Goal: Communication & Community: Share content

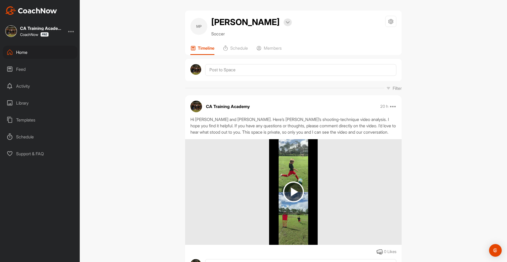
click at [24, 68] on div "Feed" at bounding box center [40, 69] width 75 height 13
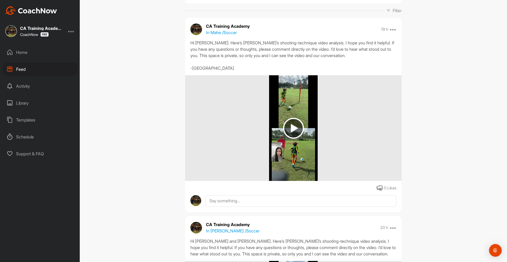
scroll to position [30, 0]
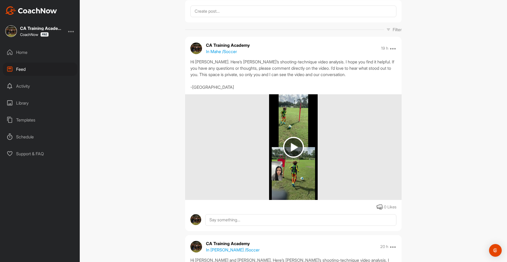
click at [25, 53] on div "Home" at bounding box center [40, 52] width 75 height 13
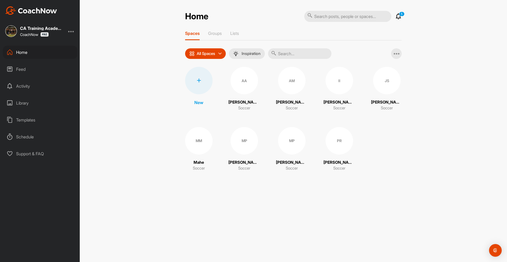
click at [293, 141] on div "MP" at bounding box center [291, 140] width 27 height 27
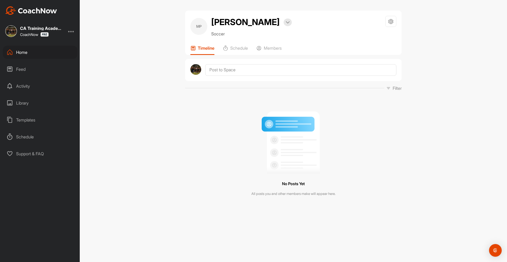
click at [22, 52] on div "Home" at bounding box center [40, 52] width 75 height 13
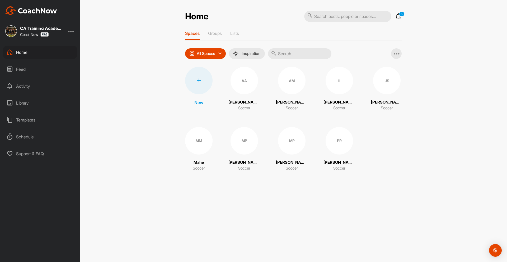
click at [297, 143] on div "MP" at bounding box center [291, 140] width 27 height 27
click at [248, 145] on div "MP" at bounding box center [244, 140] width 27 height 27
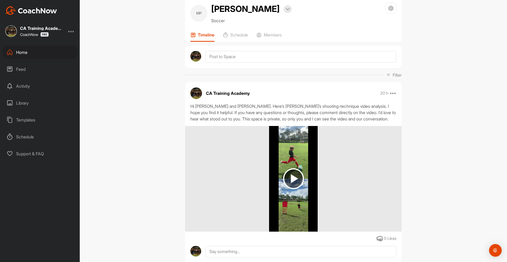
scroll to position [30, 0]
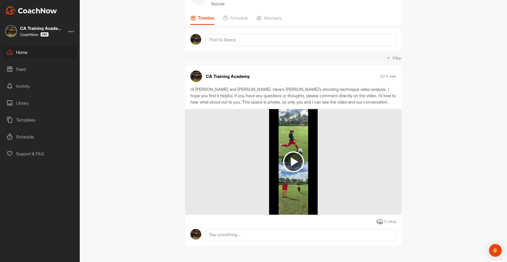
click at [255, 171] on div at bounding box center [293, 162] width 217 height 106
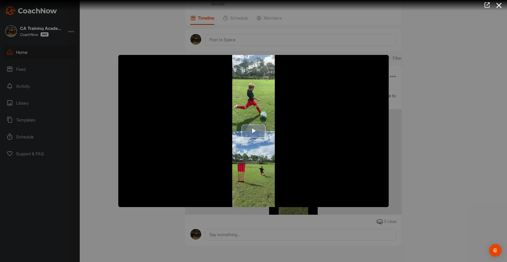
click at [254, 131] on span "Video Player" at bounding box center [254, 131] width 0 height 0
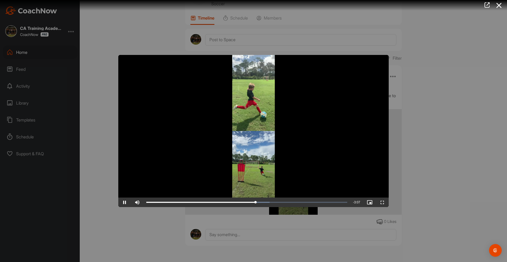
click at [123, 32] on div at bounding box center [253, 131] width 507 height 262
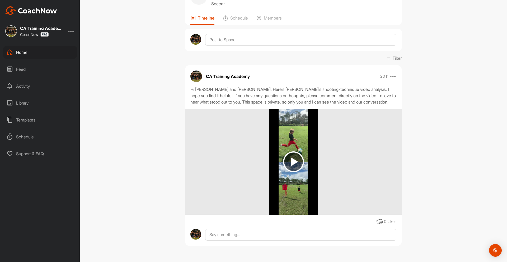
click at [25, 52] on div "Home" at bounding box center [40, 52] width 75 height 13
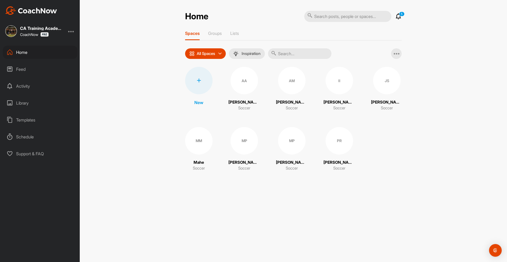
click at [200, 86] on div at bounding box center [198, 80] width 27 height 27
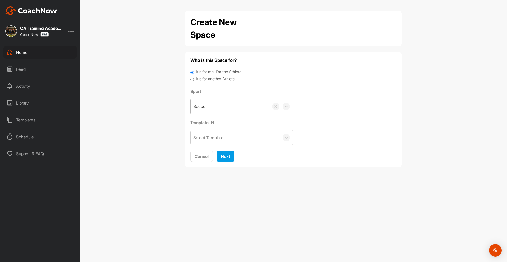
click at [210, 110] on div "Soccer" at bounding box center [230, 106] width 78 height 15
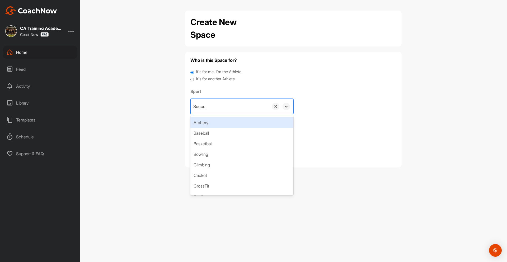
click at [193, 80] on input "It's for another Athlete" at bounding box center [191, 79] width 3 height 7
radio input "true"
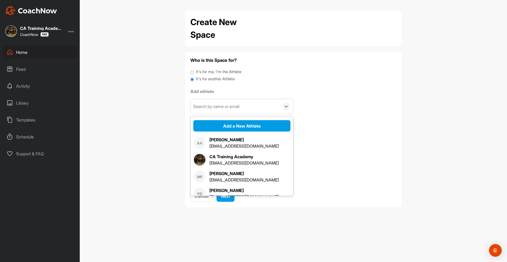
click at [221, 108] on div "Search by name or email" at bounding box center [216, 106] width 46 height 6
click at [227, 125] on button "Add a New Athlete" at bounding box center [241, 125] width 97 height 11
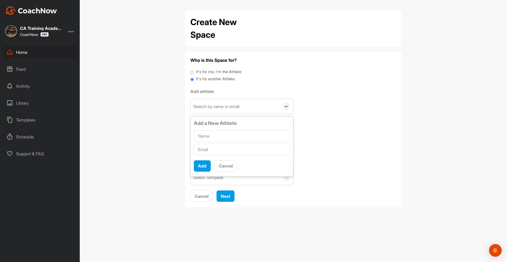
click at [324, 116] on div "Who is this Space for? It's for me, I'm the Athlete It's for another Athlete Ad…" at bounding box center [293, 129] width 206 height 145
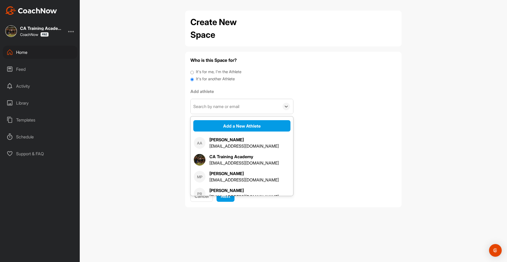
click at [223, 108] on div "Search by name or email" at bounding box center [216, 106] width 46 height 6
click at [235, 127] on button "Add a New Athlete" at bounding box center [241, 125] width 97 height 11
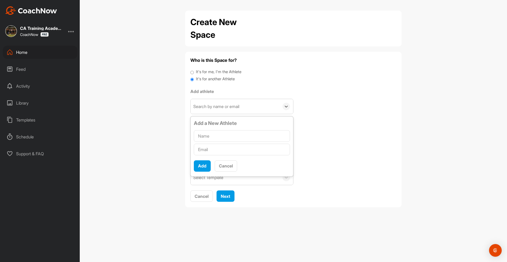
click at [214, 137] on input "text" at bounding box center [242, 136] width 96 height 12
type input "[PERSON_NAME]"
click at [214, 149] on input "text" at bounding box center [242, 150] width 96 height 12
paste input "[PERSON_NAME][EMAIL_ADDRESS][PERSON_NAME][DOMAIN_NAME]"
type input "[PERSON_NAME][EMAIL_ADDRESS][PERSON_NAME][DOMAIN_NAME]"
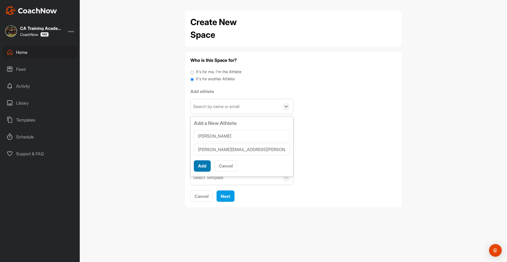
click at [203, 167] on button "Add" at bounding box center [202, 165] width 17 height 11
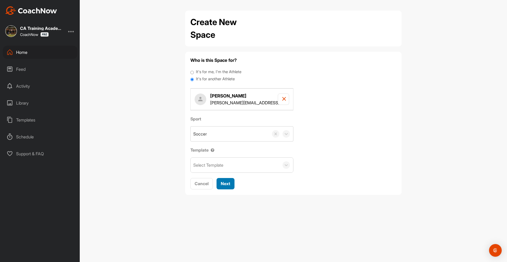
click at [225, 184] on span "Next" at bounding box center [226, 183] width 10 height 5
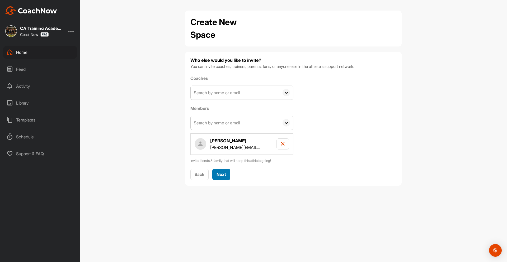
click at [223, 171] on div "Next" at bounding box center [222, 174] width 10 height 6
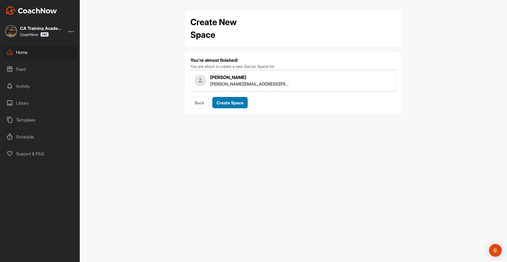
click at [230, 101] on span "Create Space" at bounding box center [230, 102] width 27 height 5
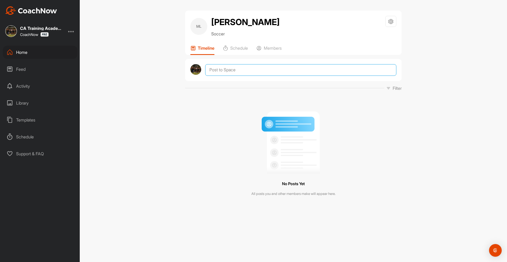
click at [236, 70] on textarea at bounding box center [300, 70] width 191 height 12
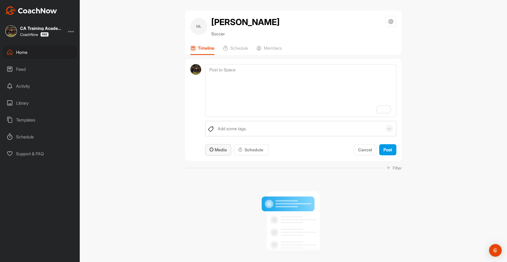
click at [227, 150] on button "Media" at bounding box center [218, 149] width 26 height 11
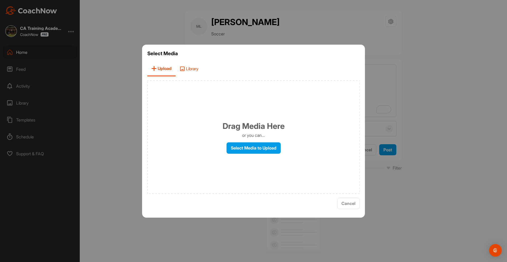
click at [192, 69] on span "Library" at bounding box center [189, 68] width 27 height 15
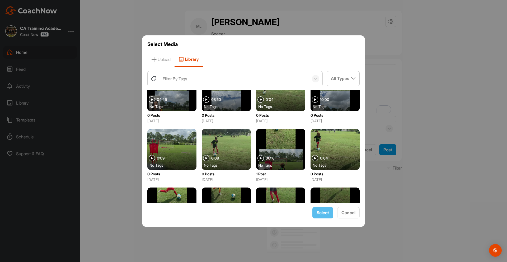
scroll to position [141, 0]
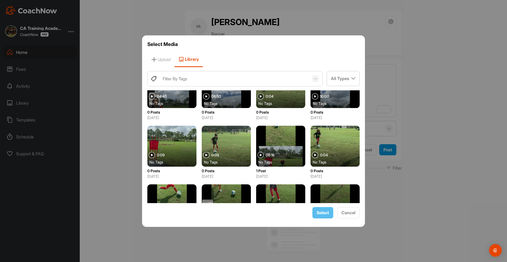
click at [231, 142] on div at bounding box center [226, 146] width 49 height 41
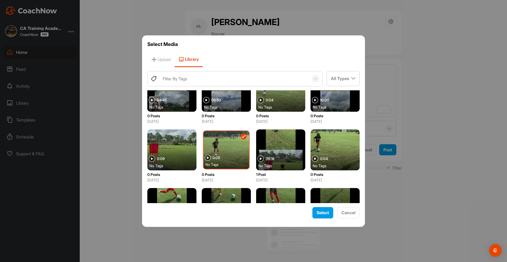
scroll to position [135, 0]
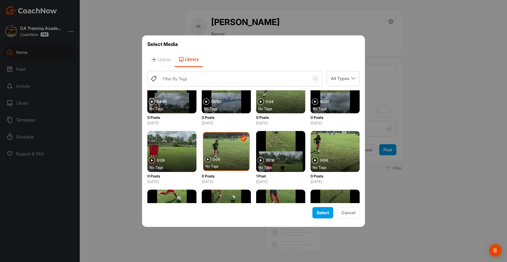
click at [231, 144] on div at bounding box center [227, 151] width 46 height 38
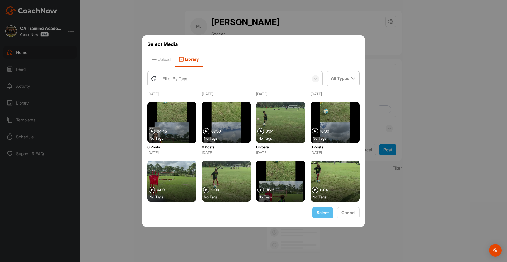
scroll to position [104, 0]
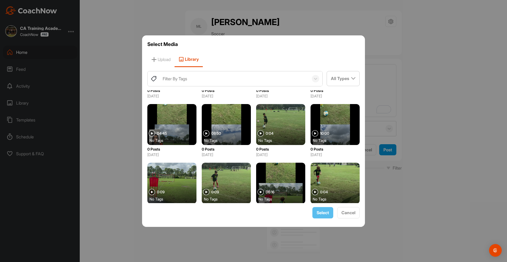
click at [224, 123] on div at bounding box center [226, 124] width 49 height 41
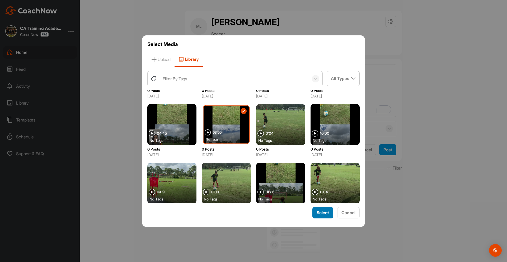
click at [320, 213] on span "Select" at bounding box center [323, 212] width 12 height 5
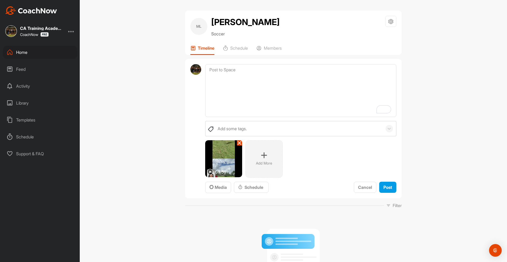
click at [227, 157] on img at bounding box center [223, 158] width 37 height 37
click at [221, 161] on img at bounding box center [223, 158] width 37 height 37
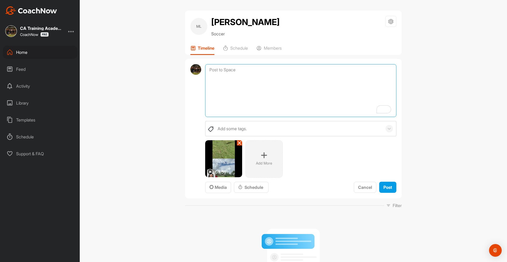
click at [223, 81] on textarea "To enrich screen reader interactions, please activate Accessibility in Grammarl…" at bounding box center [300, 90] width 191 height 53
click at [227, 74] on textarea "To enrich screen reader interactions, please activate Accessibility in Grammarl…" at bounding box center [300, 90] width 191 height 53
paste textarea "Hi! Here’s [PERSON_NAME]’s shooting-technique video analysis. I hope you find i…"
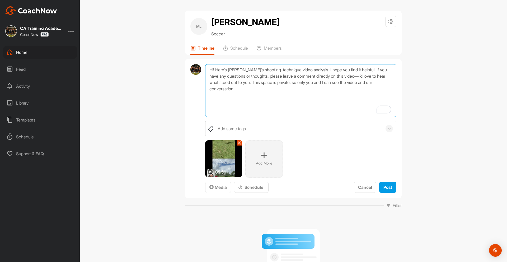
click at [213, 71] on textarea "Hi! Here’s [PERSON_NAME]’s shooting-technique video analysis. I hope you find i…" at bounding box center [300, 90] width 191 height 53
click at [253, 69] on textarea "Hi [PERSON_NAME]! Here’s [PERSON_NAME]’s shooting-technique video analysis. I h…" at bounding box center [300, 90] width 191 height 53
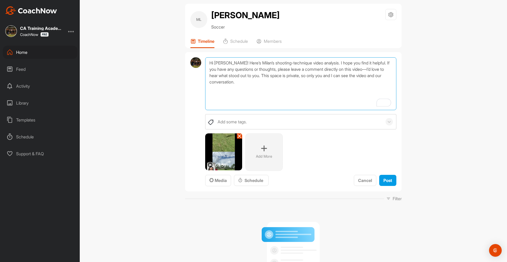
scroll to position [0, 0]
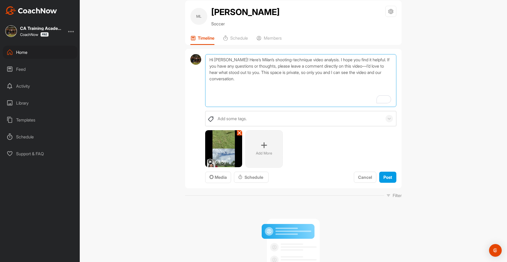
type textarea "Hi [PERSON_NAME]! Here’s Milan’s shooting-technique video analysis. I hope you …"
click at [226, 152] on img at bounding box center [223, 148] width 37 height 37
click at [210, 162] on img at bounding box center [210, 162] width 6 height 6
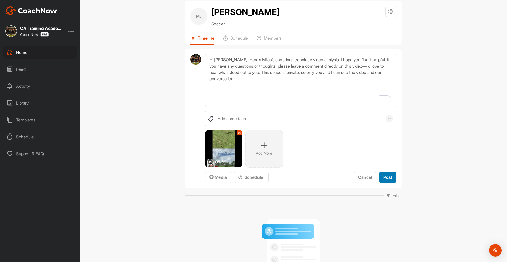
click at [386, 176] on span "Post" at bounding box center [388, 177] width 9 height 5
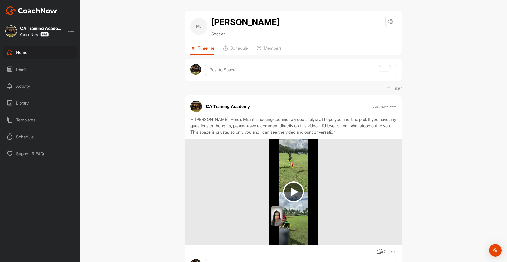
click at [296, 187] on img at bounding box center [293, 192] width 21 height 21
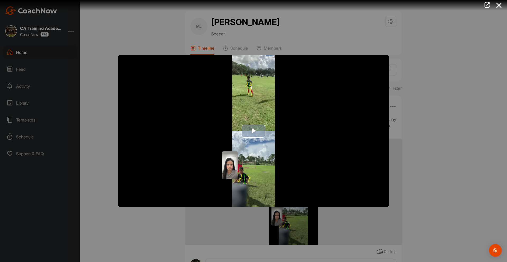
click at [254, 131] on span "Video Player" at bounding box center [254, 131] width 0 height 0
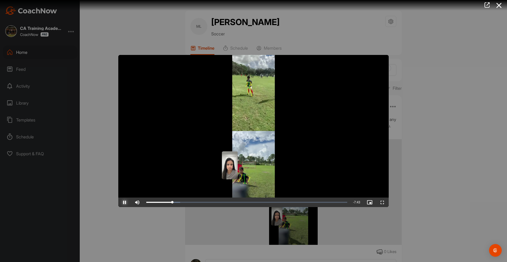
click at [125, 202] on span "Video Player" at bounding box center [124, 202] width 13 height 0
click at [140, 38] on div at bounding box center [253, 131] width 507 height 262
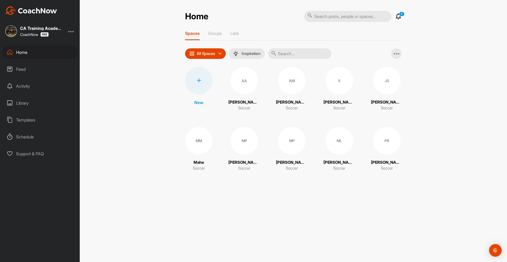
click at [250, 86] on div "AA" at bounding box center [244, 80] width 27 height 27
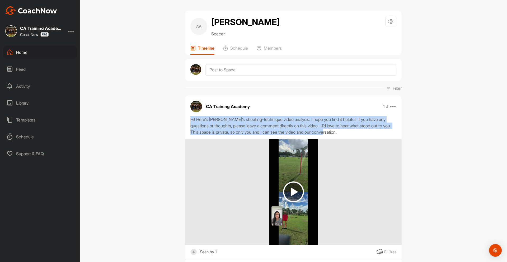
drag, startPoint x: 345, startPoint y: 132, endPoint x: 191, endPoint y: 118, distance: 153.9
click at [191, 118] on div "Hi! Here’s [PERSON_NAME]’s shooting-technique video analysis. I hope you find i…" at bounding box center [293, 125] width 206 height 19
copy div "Hi! Here’s [PERSON_NAME]’s shooting-technique video analysis. I hope you find i…"
